Goal: Information Seeking & Learning: Learn about a topic

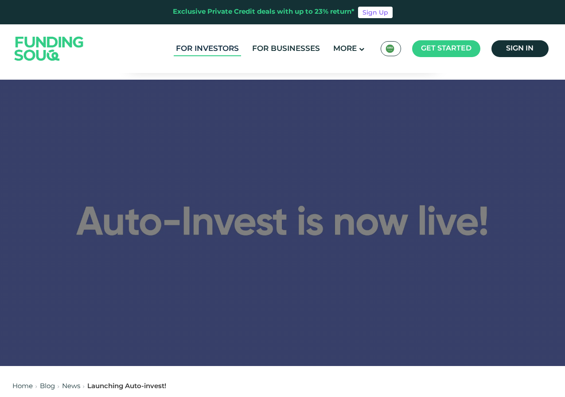
click at [209, 51] on link "For Investors" at bounding box center [207, 49] width 67 height 15
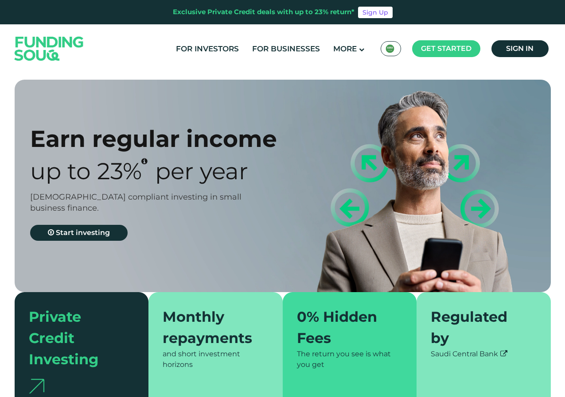
type tc-range-slider "4"
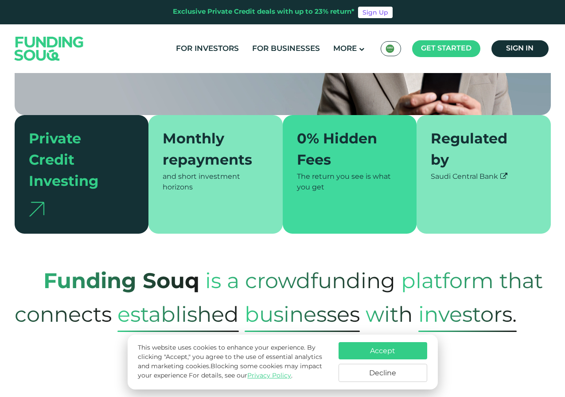
scroll to position [266, 0]
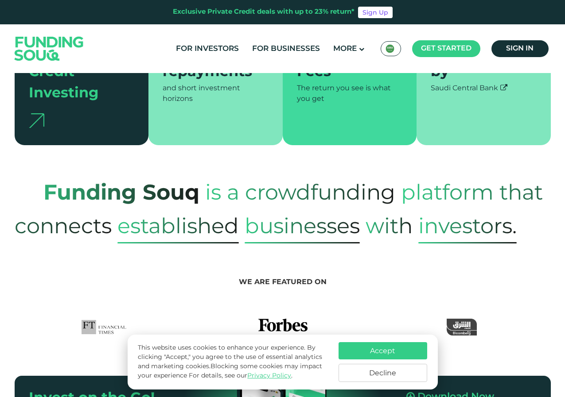
click at [377, 352] on button "Accept" at bounding box center [382, 350] width 89 height 17
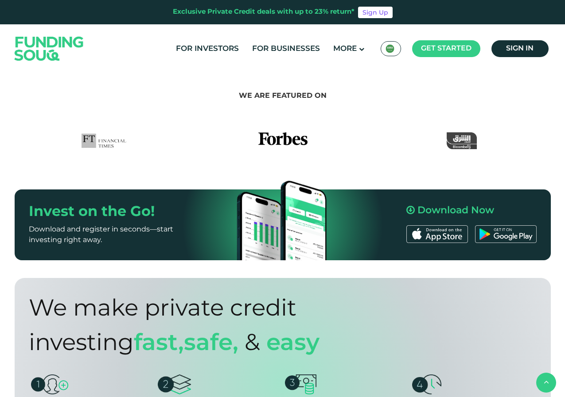
scroll to position [441, 0]
